Goal: Information Seeking & Learning: Understand process/instructions

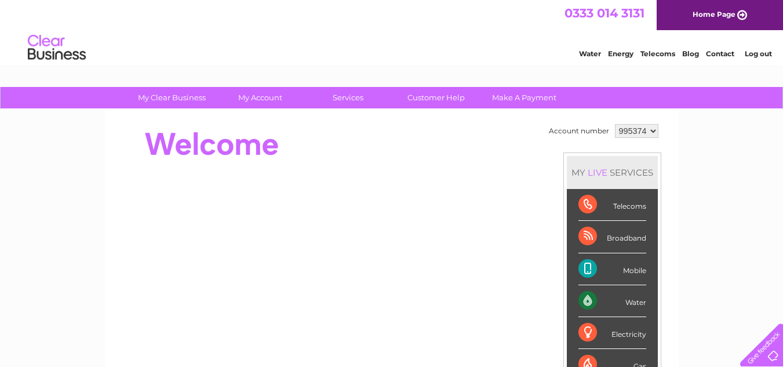
scroll to position [58, 0]
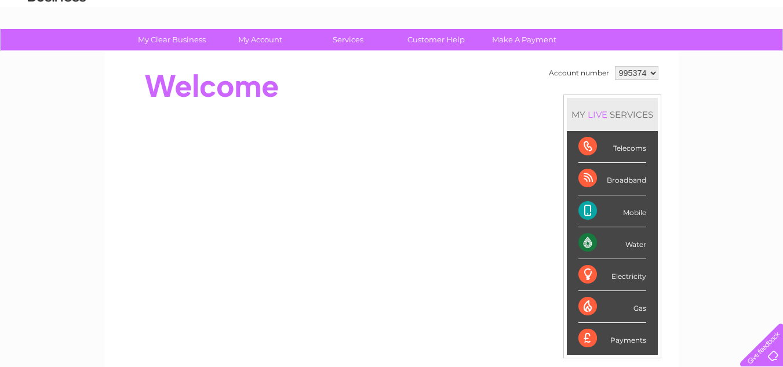
click at [588, 211] on div "Mobile" at bounding box center [612, 211] width 68 height 32
click at [635, 209] on div "Mobile" at bounding box center [612, 211] width 68 height 32
click at [591, 205] on div "Mobile" at bounding box center [612, 211] width 68 height 32
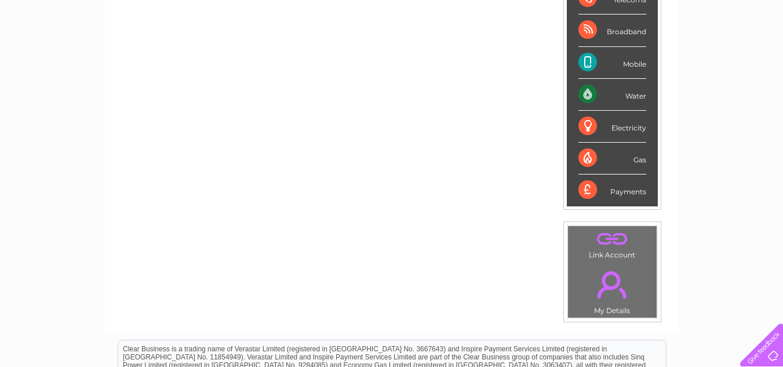
scroll to position [32, 0]
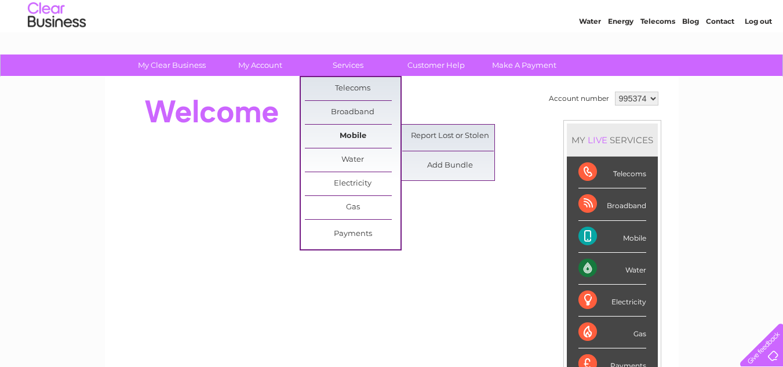
click at [358, 129] on link "Mobile" at bounding box center [353, 136] width 96 height 23
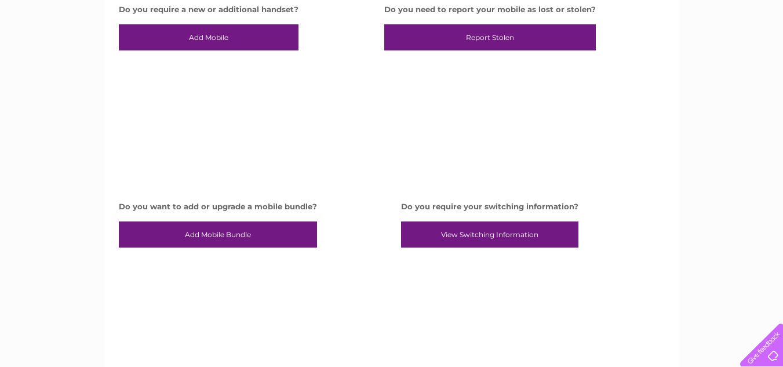
scroll to position [232, 0]
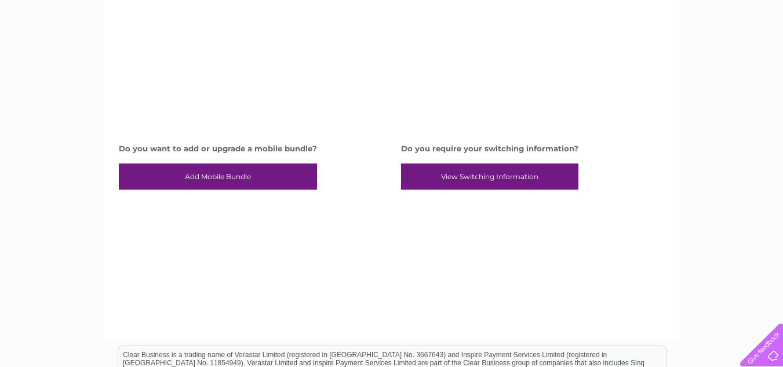
click at [507, 175] on link "View Switching Information" at bounding box center [489, 176] width 177 height 27
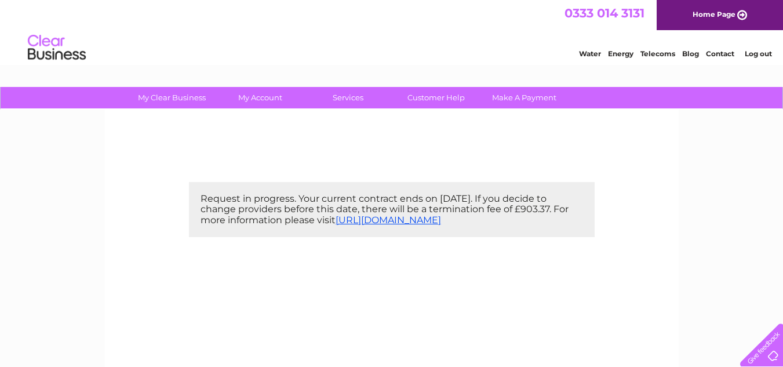
click at [736, 12] on link "Home Page" at bounding box center [719, 15] width 126 height 30
